Goal: Check status: Check status

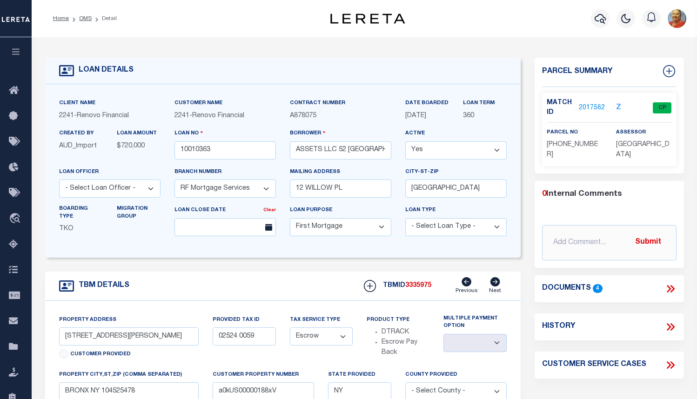
select select "25067"
select select "10"
select select "Escrow"
select select
click at [604, 20] on icon "button" at bounding box center [599, 18] width 11 height 11
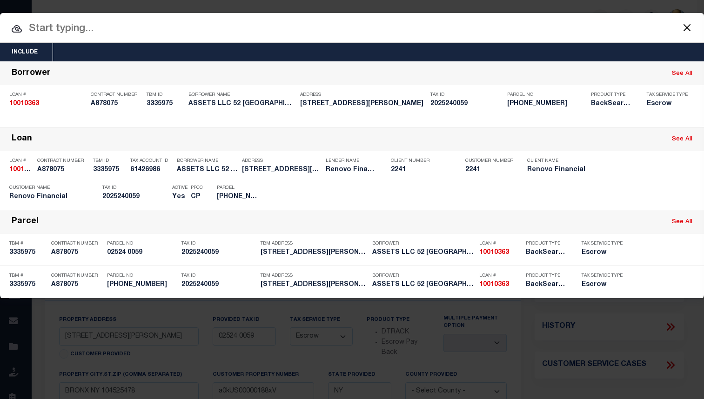
paste input "10010523"
type input "10010523"
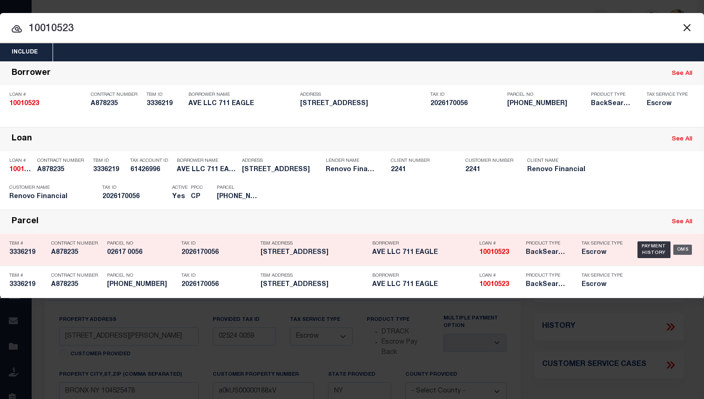
click at [688, 249] on div "OMS" at bounding box center [682, 250] width 19 height 10
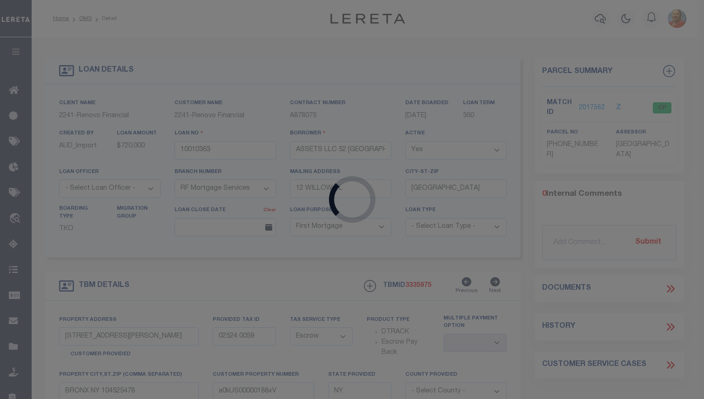
type input "10010523"
type input "AVE LLC 711 EAGLE"
type input "[STREET_ADDRESS]"
type input "[GEOGRAPHIC_DATA],[GEOGRAPHIC_DATA],10466"
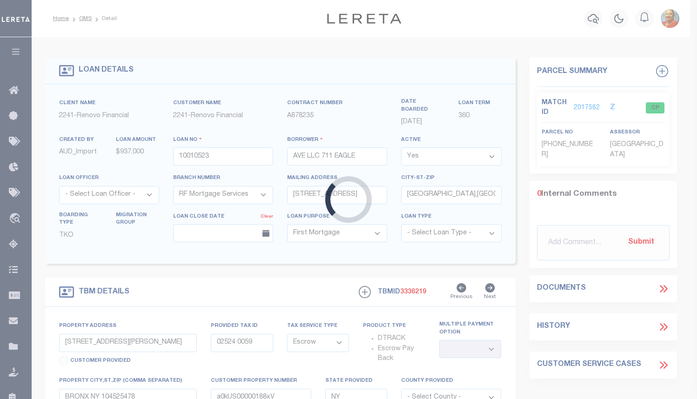
type input "[STREET_ADDRESS]"
type input "02617 0056"
type input "BRONX NY 104551473"
type input "a0kUS0000018DM7"
select select
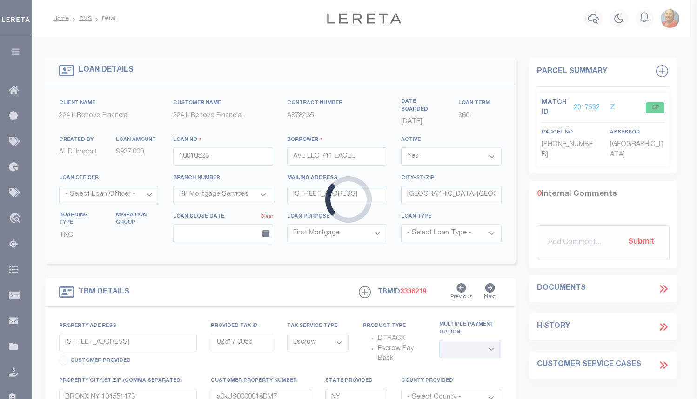
select select
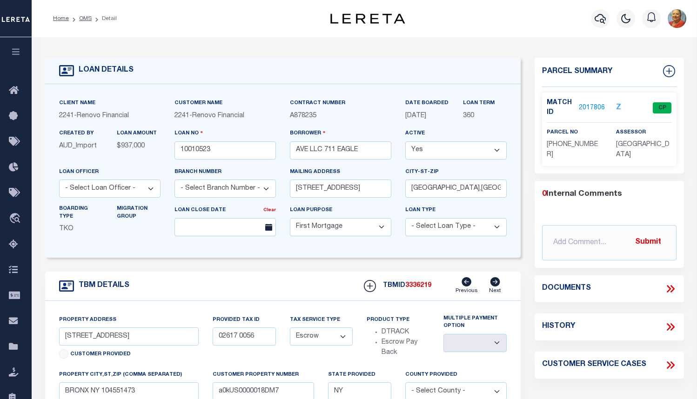
click at [232, 63] on div "LOAN DETAILS" at bounding box center [282, 71] width 475 height 27
drag, startPoint x: 321, startPoint y: 121, endPoint x: 290, endPoint y: 116, distance: 31.1
click at [290, 116] on p "A878235" at bounding box center [340, 116] width 101 height 10
copy span "A878235"
drag, startPoint x: 219, startPoint y: 156, endPoint x: 172, endPoint y: 152, distance: 47.2
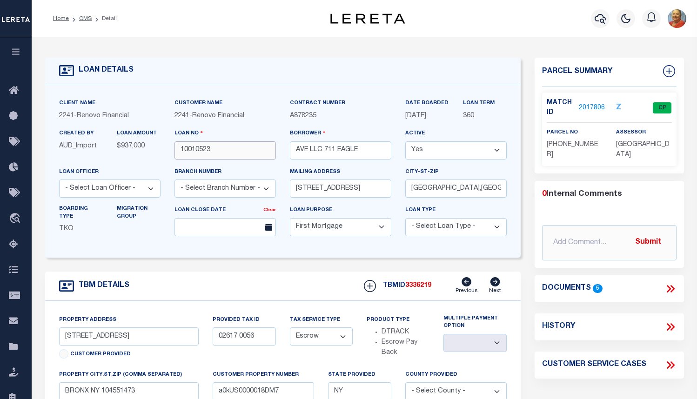
click at [172, 152] on div "Loan No 10010523" at bounding box center [224, 147] width 115 height 38
drag, startPoint x: 368, startPoint y: 155, endPoint x: 295, endPoint y: 154, distance: 73.0
click at [295, 154] on input "AVE LLC 711 EAGLE" at bounding box center [340, 150] width 101 height 18
drag, startPoint x: 217, startPoint y: 150, endPoint x: 177, endPoint y: 148, distance: 40.0
click at [177, 148] on input "10010523" at bounding box center [224, 150] width 101 height 18
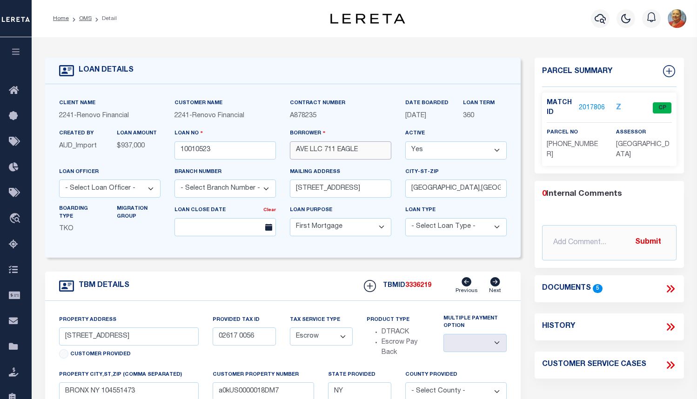
drag, startPoint x: 377, startPoint y: 151, endPoint x: 297, endPoint y: 152, distance: 80.0
click at [297, 152] on input "AVE LLC 711 EAGLE" at bounding box center [340, 150] width 101 height 18
